Goal: Obtain resource: Obtain resource

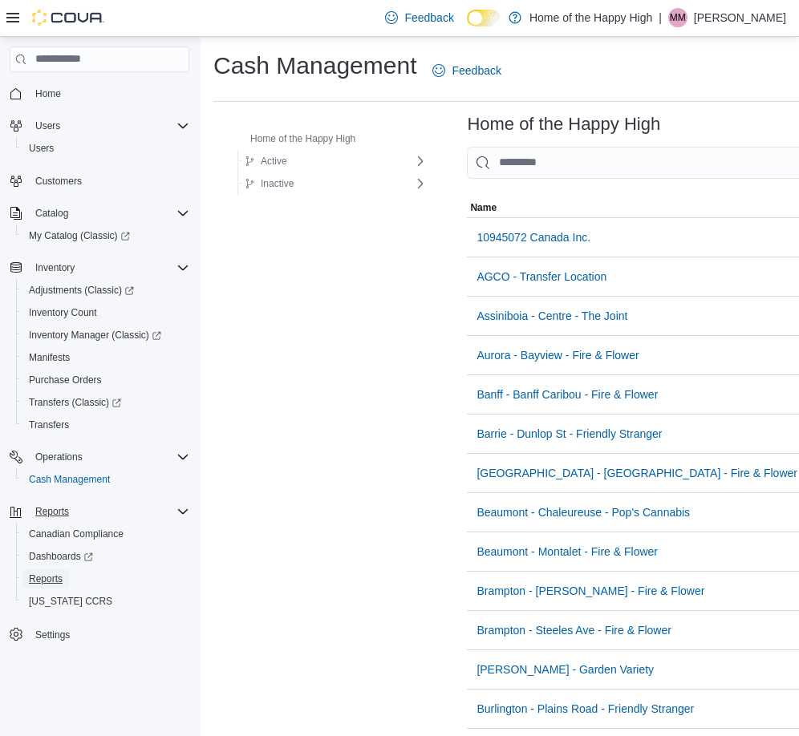
drag, startPoint x: 58, startPoint y: 576, endPoint x: 67, endPoint y: 503, distance: 73.6
click at [58, 576] on span "Reports" at bounding box center [46, 578] width 34 height 13
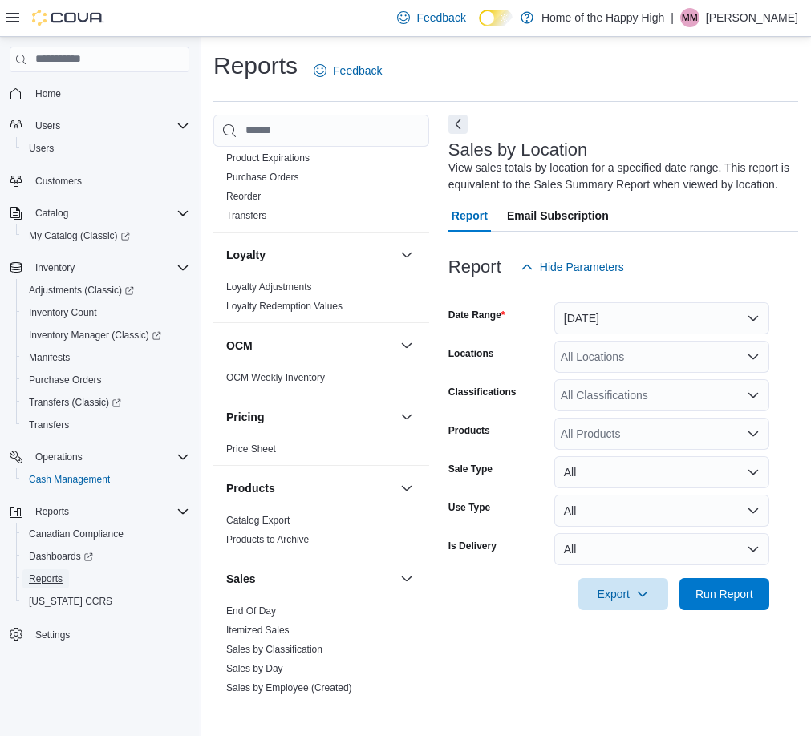
scroll to position [532, 0]
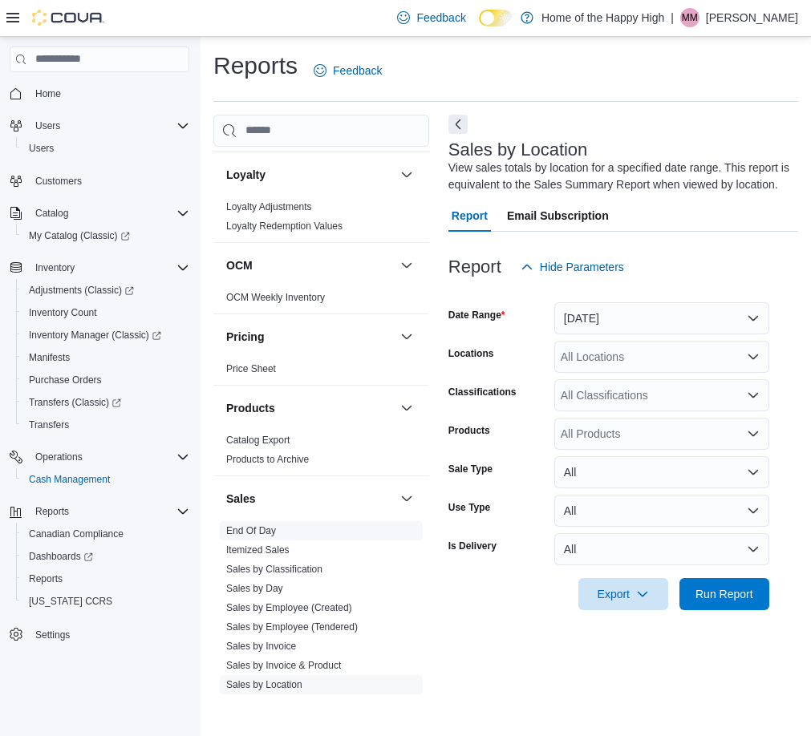
click at [258, 530] on link "End Of Day" at bounding box center [251, 530] width 50 height 11
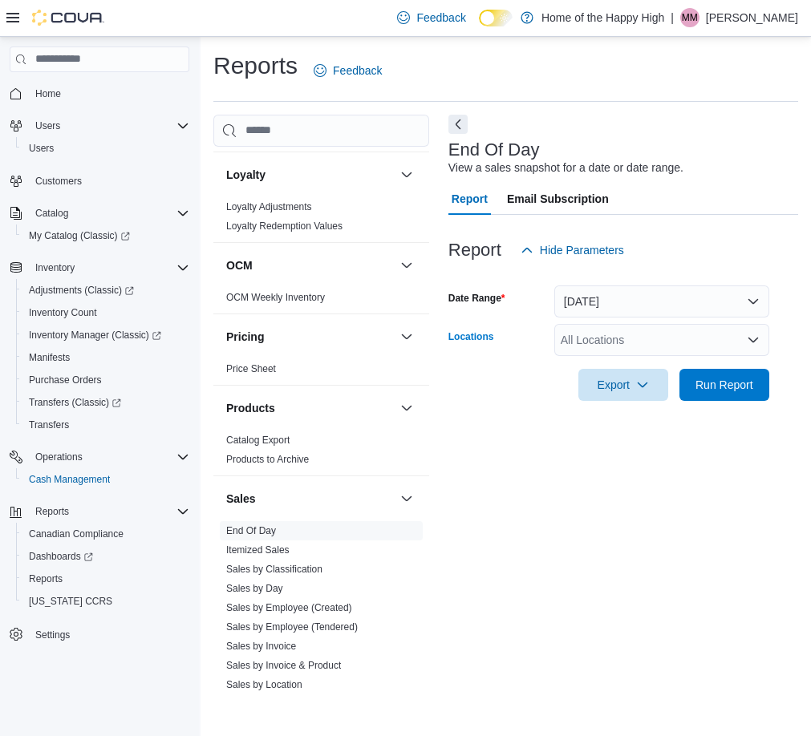
click at [592, 346] on div "All Locations" at bounding box center [661, 340] width 215 height 32
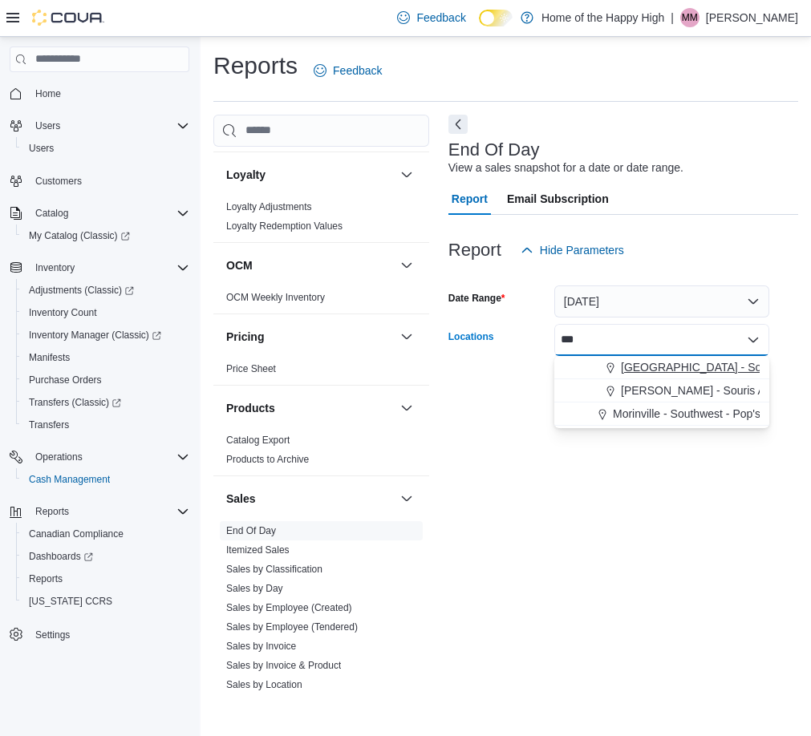
type input "***"
click at [635, 358] on button "[GEOGRAPHIC_DATA] - Southglen - Fire & Flower" at bounding box center [661, 367] width 215 height 23
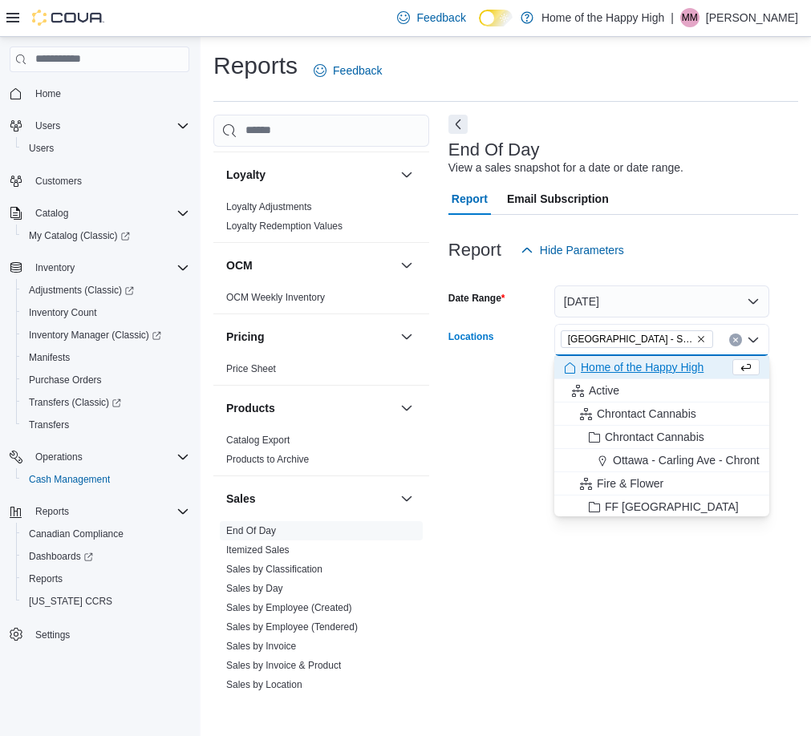
click at [516, 551] on div "End Of Day View a sales snapshot for a date or date range. Report Email Subscri…" at bounding box center [623, 407] width 350 height 584
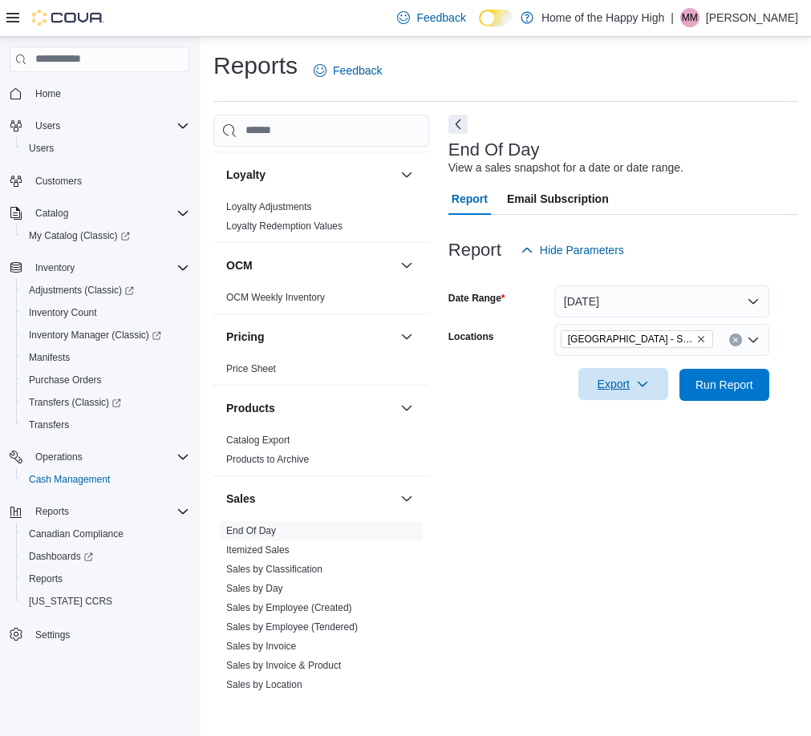
click at [632, 389] on span "Export" at bounding box center [623, 384] width 71 height 32
click at [620, 453] on span "Export to Pdf" at bounding box center [625, 449] width 72 height 13
